Goal: Information Seeking & Learning: Learn about a topic

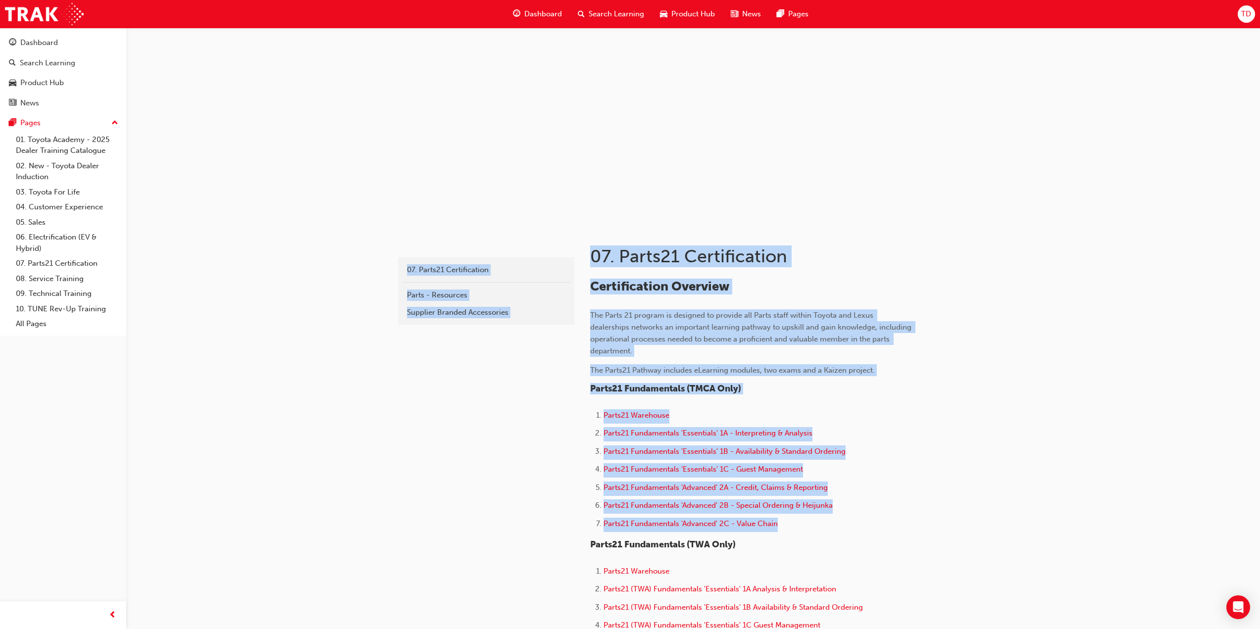
drag, startPoint x: 353, startPoint y: 234, endPoint x: 946, endPoint y: 525, distance: 660.7
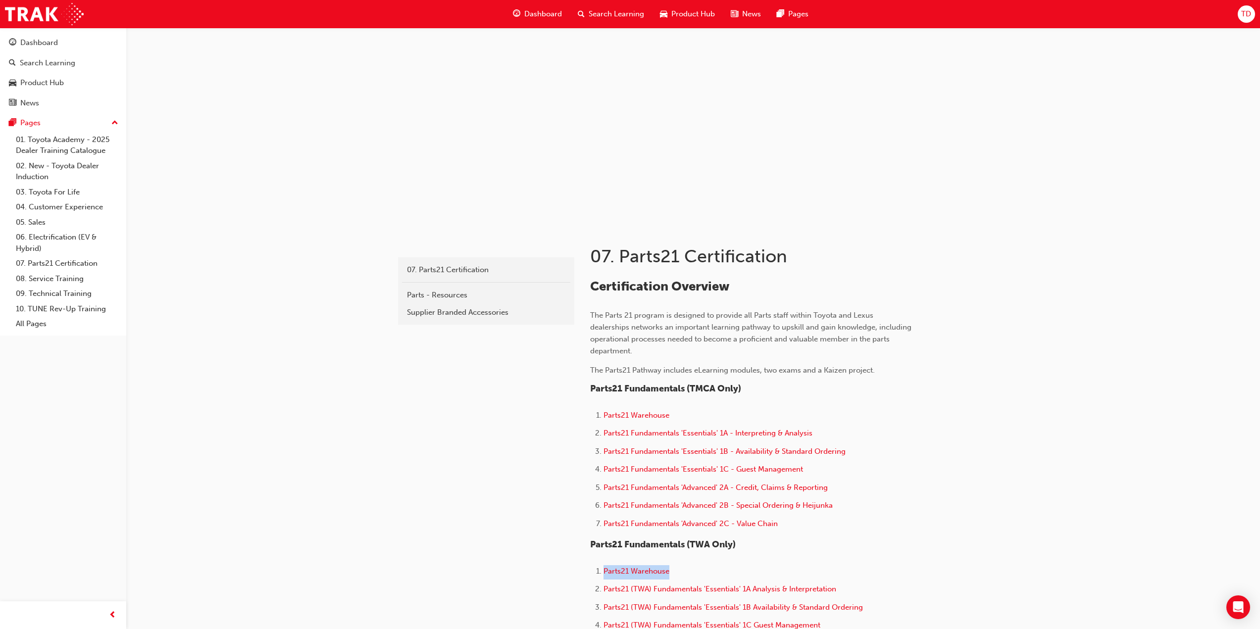
drag, startPoint x: 891, startPoint y: 548, endPoint x: 892, endPoint y: 559, distance: 10.9
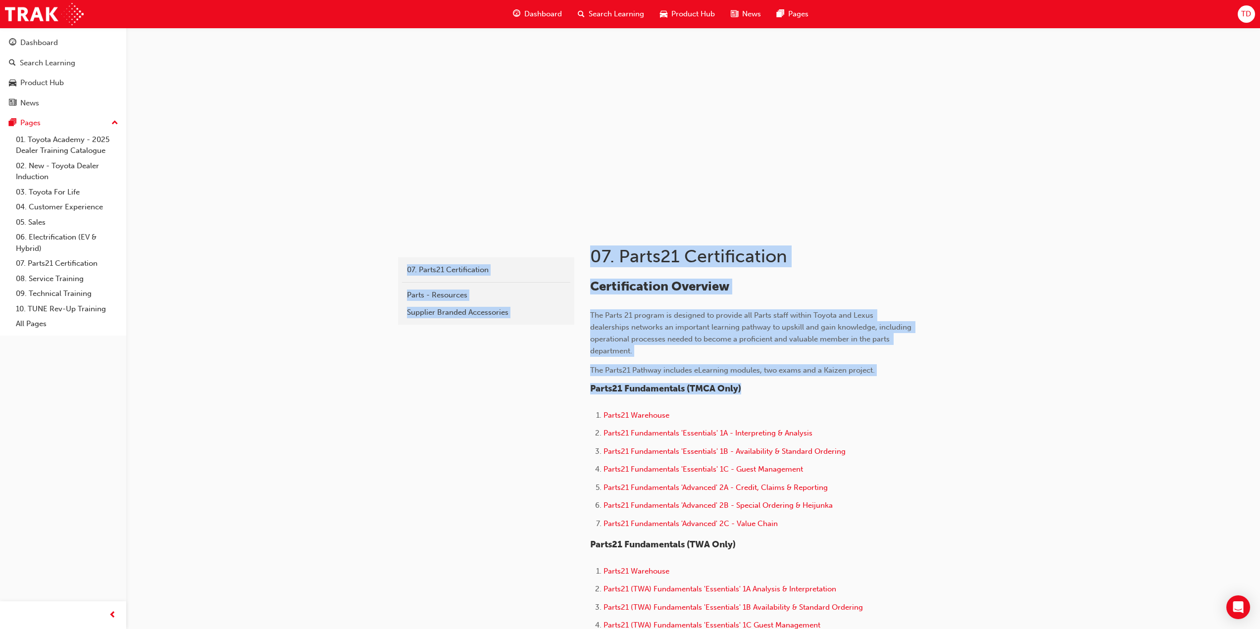
drag, startPoint x: 381, startPoint y: 246, endPoint x: 930, endPoint y: 394, distance: 568.8
drag, startPoint x: 401, startPoint y: 432, endPoint x: 393, endPoint y: 432, distance: 7.4
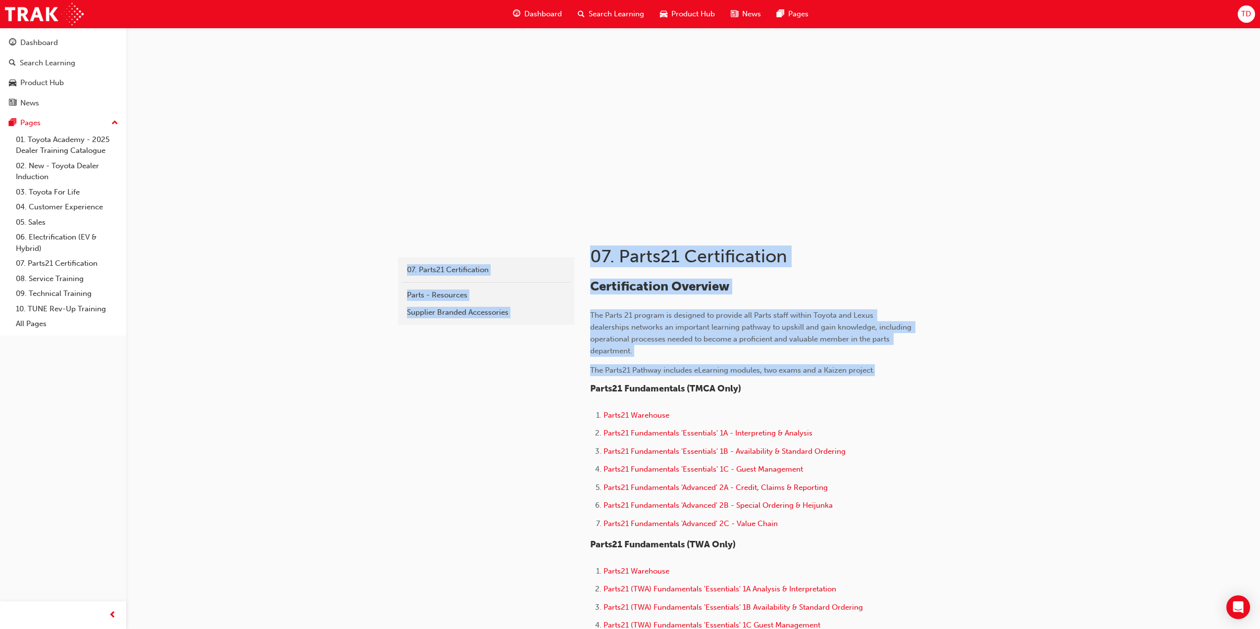
drag, startPoint x: 379, startPoint y: 251, endPoint x: 834, endPoint y: 416, distance: 484.4
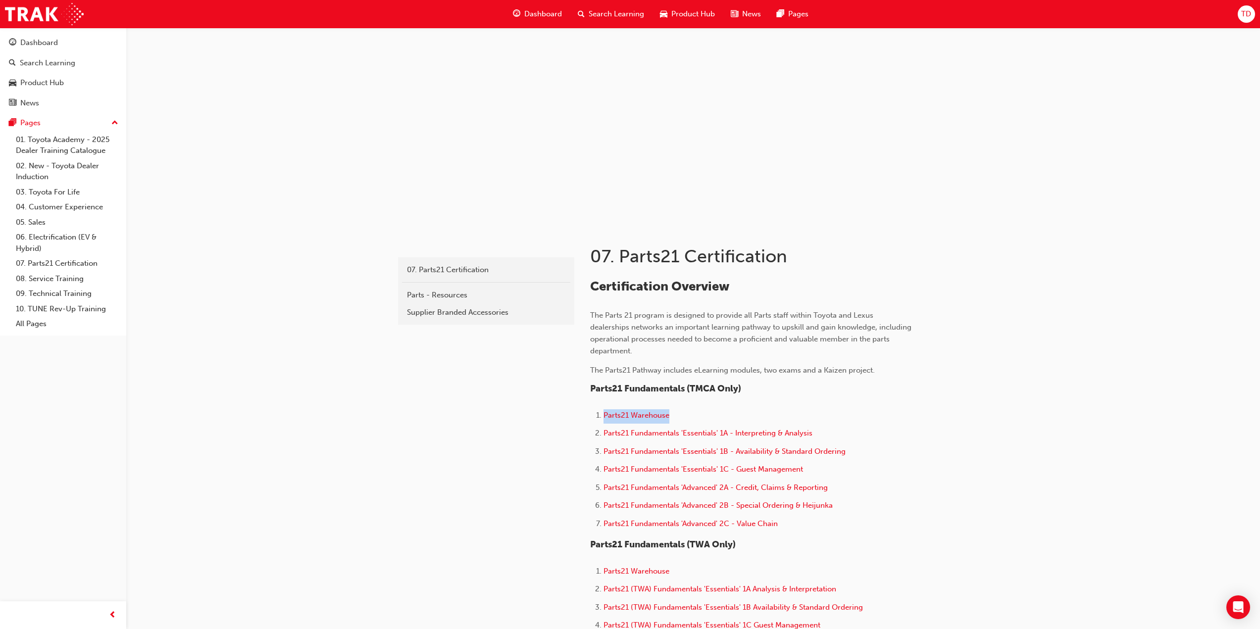
drag, startPoint x: 764, startPoint y: 389, endPoint x: 764, endPoint y: 397, distance: 8.4
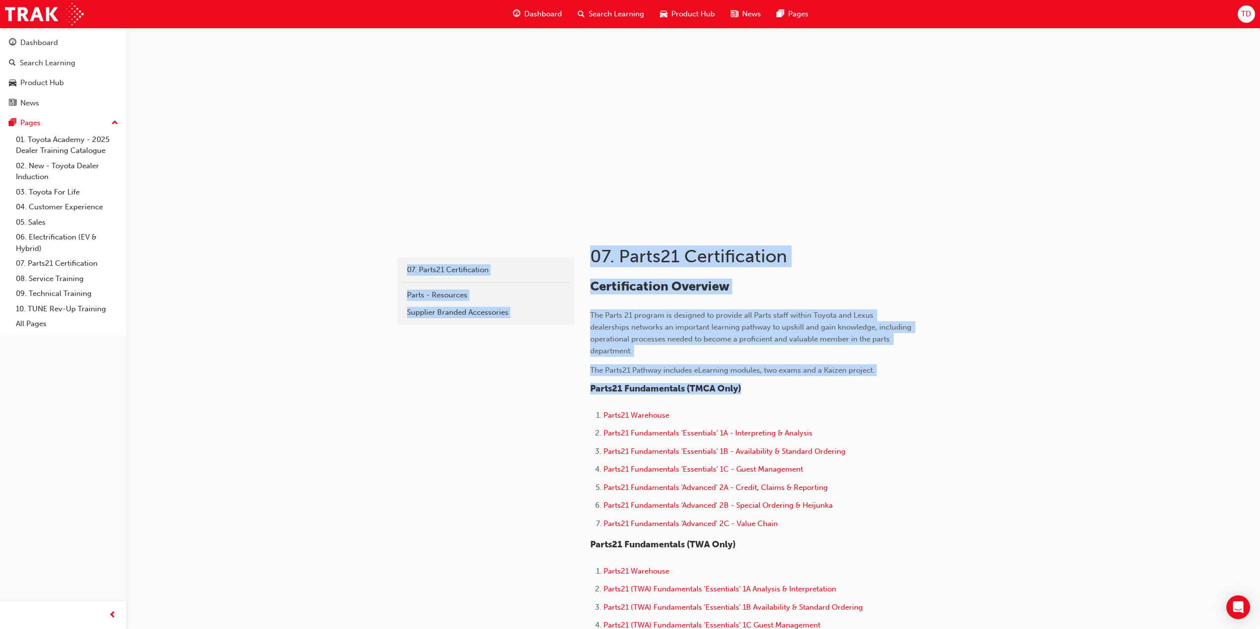
drag, startPoint x: 537, startPoint y: 271, endPoint x: 800, endPoint y: 390, distance: 288.6
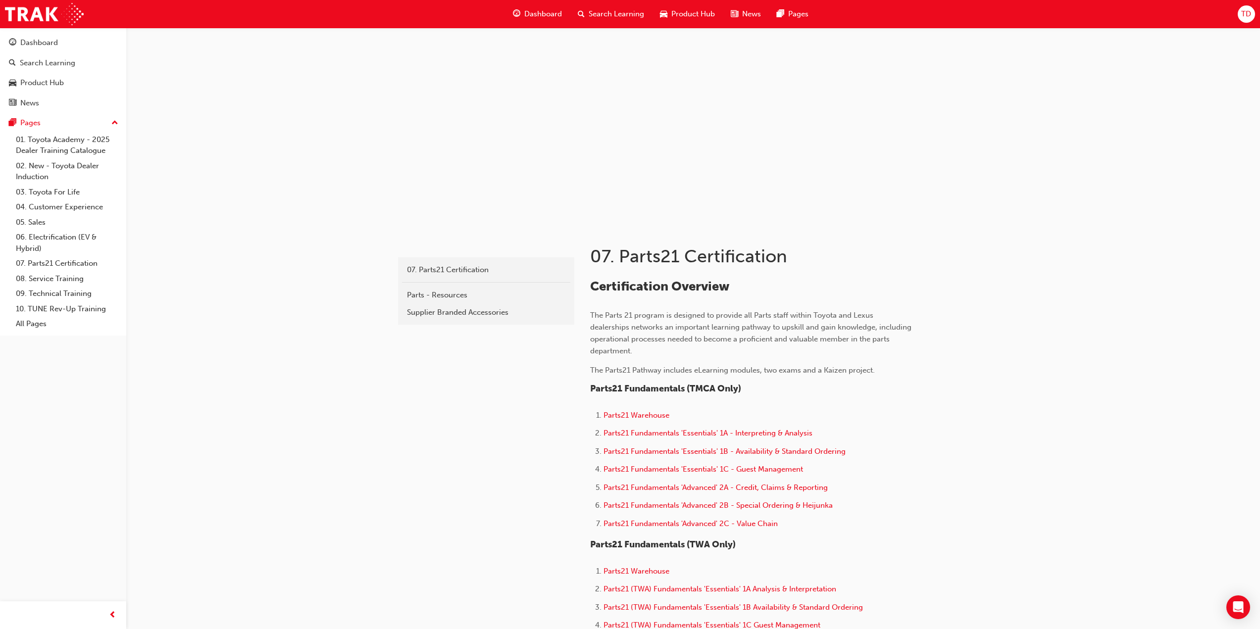
drag, startPoint x: 716, startPoint y: 398, endPoint x: 714, endPoint y: 406, distance: 8.3
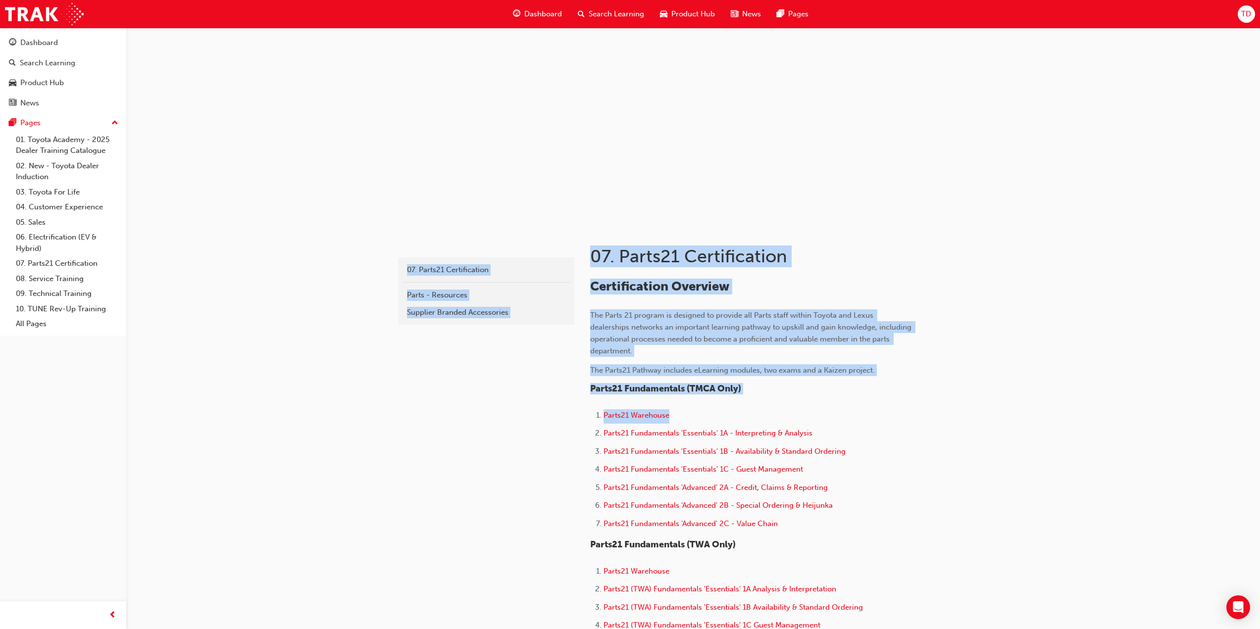
drag, startPoint x: 374, startPoint y: 236, endPoint x: 778, endPoint y: 401, distance: 437.0
